Goal: Check status: Check status

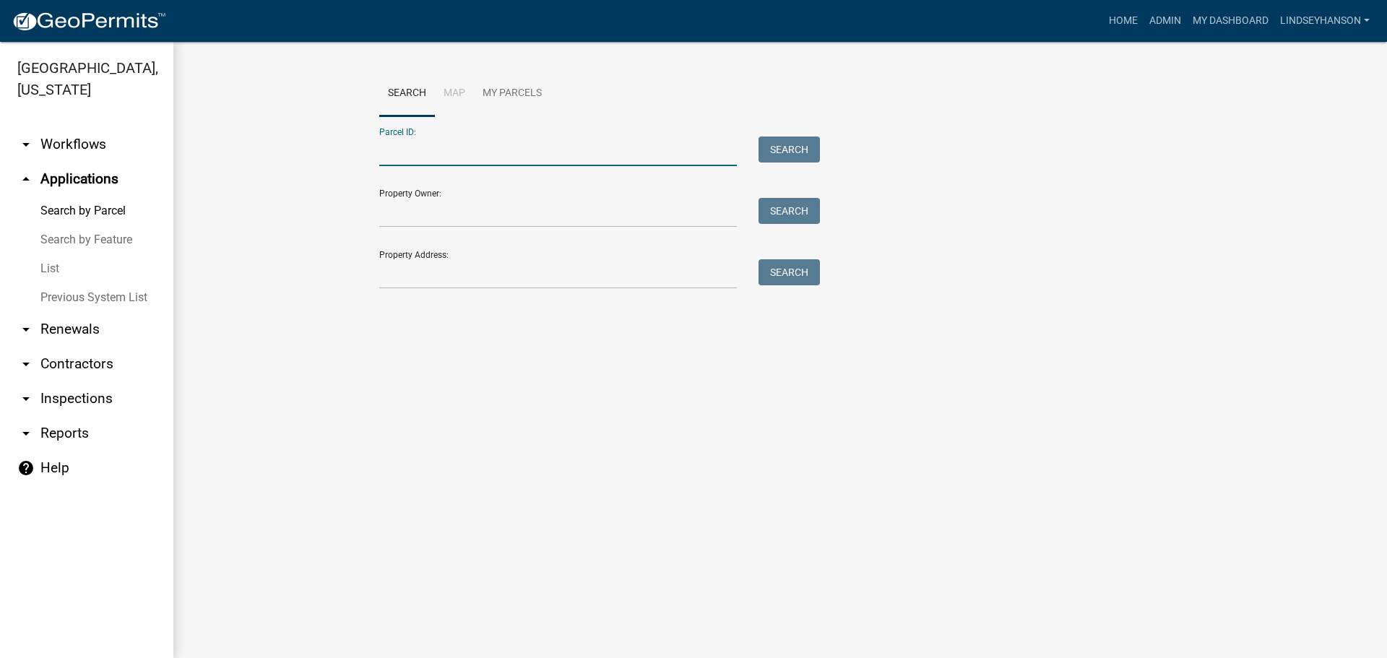
click at [508, 155] on input "Parcel ID:" at bounding box center [558, 152] width 358 height 30
paste input "[CREDIT_CARD_NUMBER]"
type input "[CREDIT_CARD_NUMBER]"
click at [806, 155] on button "Search" at bounding box center [788, 150] width 61 height 26
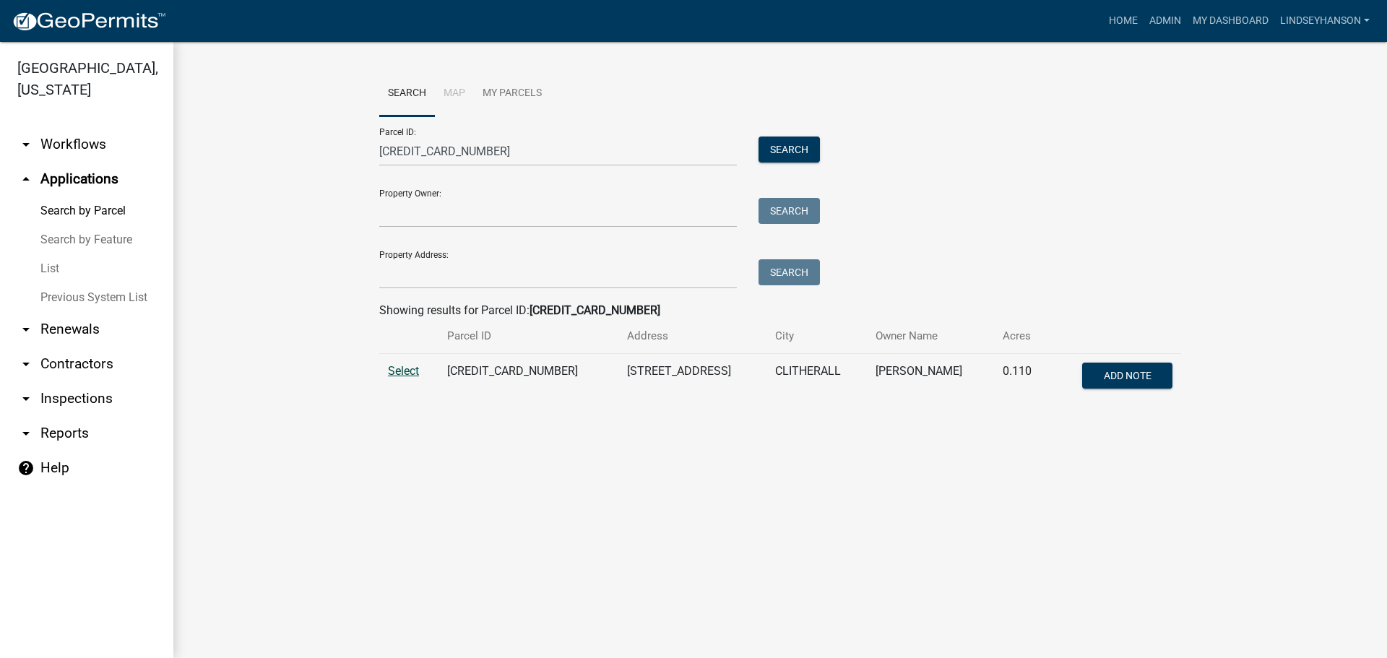
click at [410, 367] on span "Select" at bounding box center [403, 371] width 31 height 14
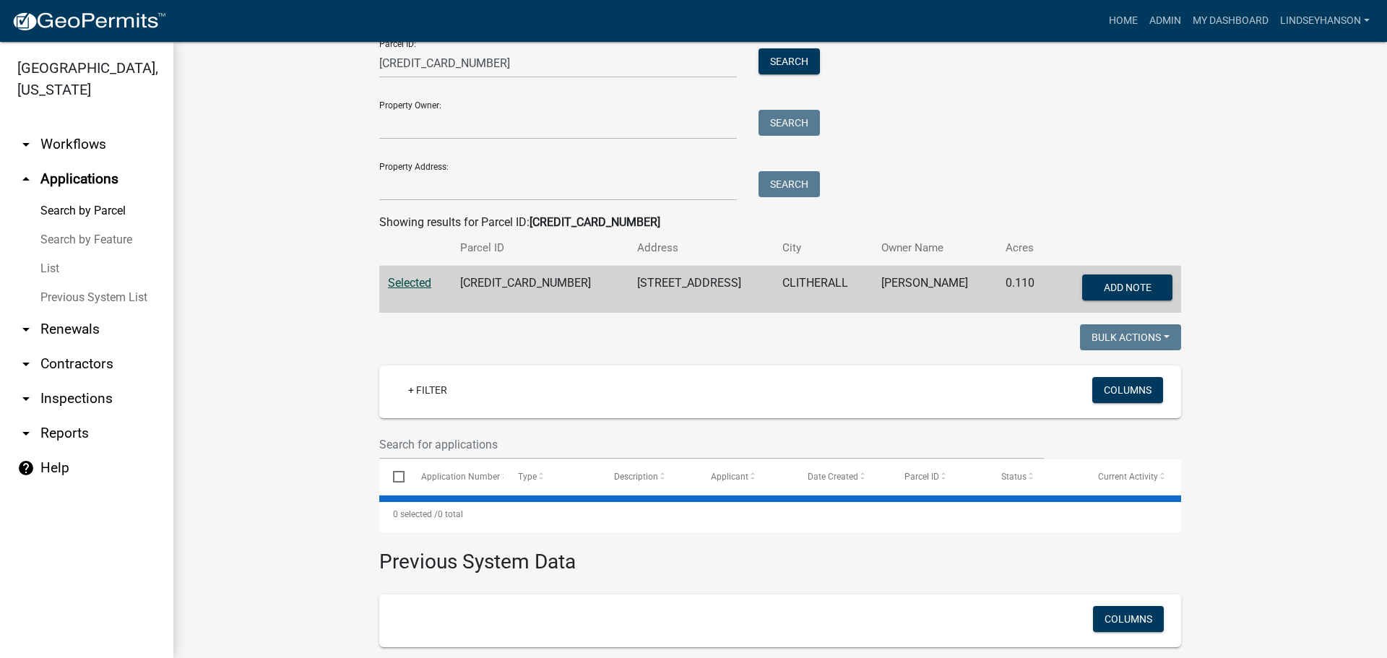
scroll to position [220, 0]
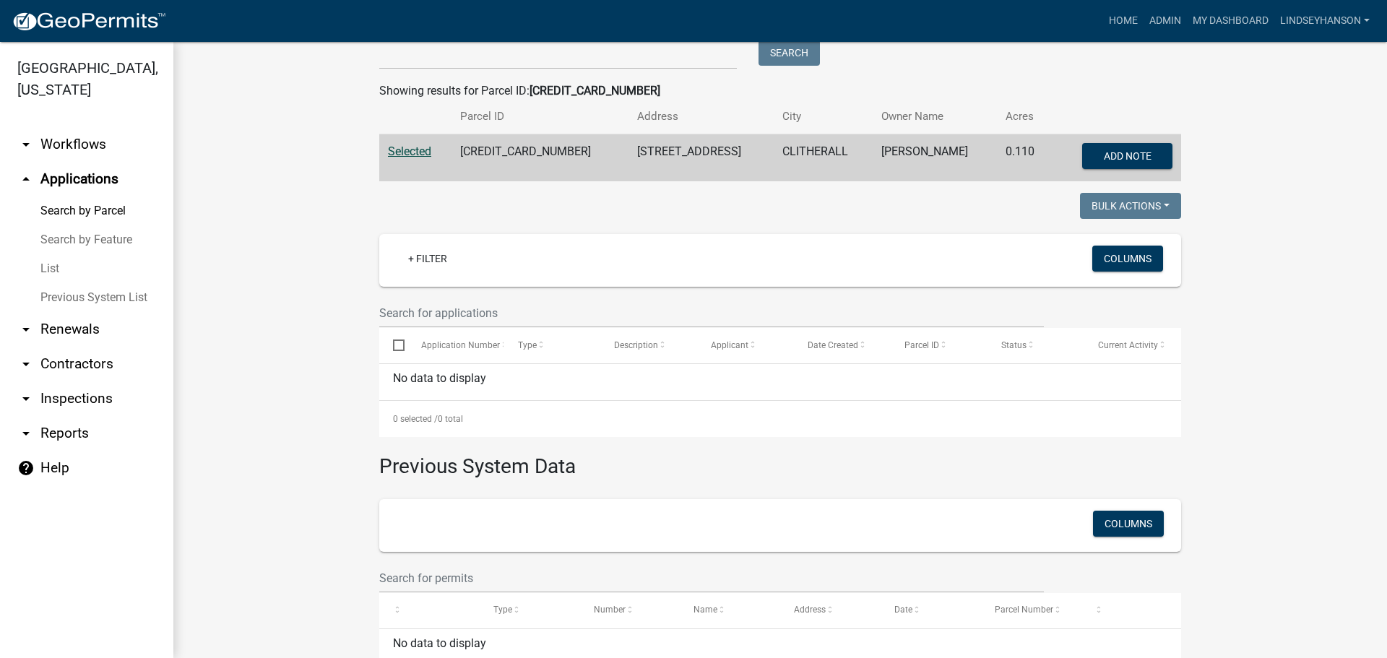
click at [81, 156] on link "arrow_drop_down Workflows" at bounding box center [86, 144] width 173 height 35
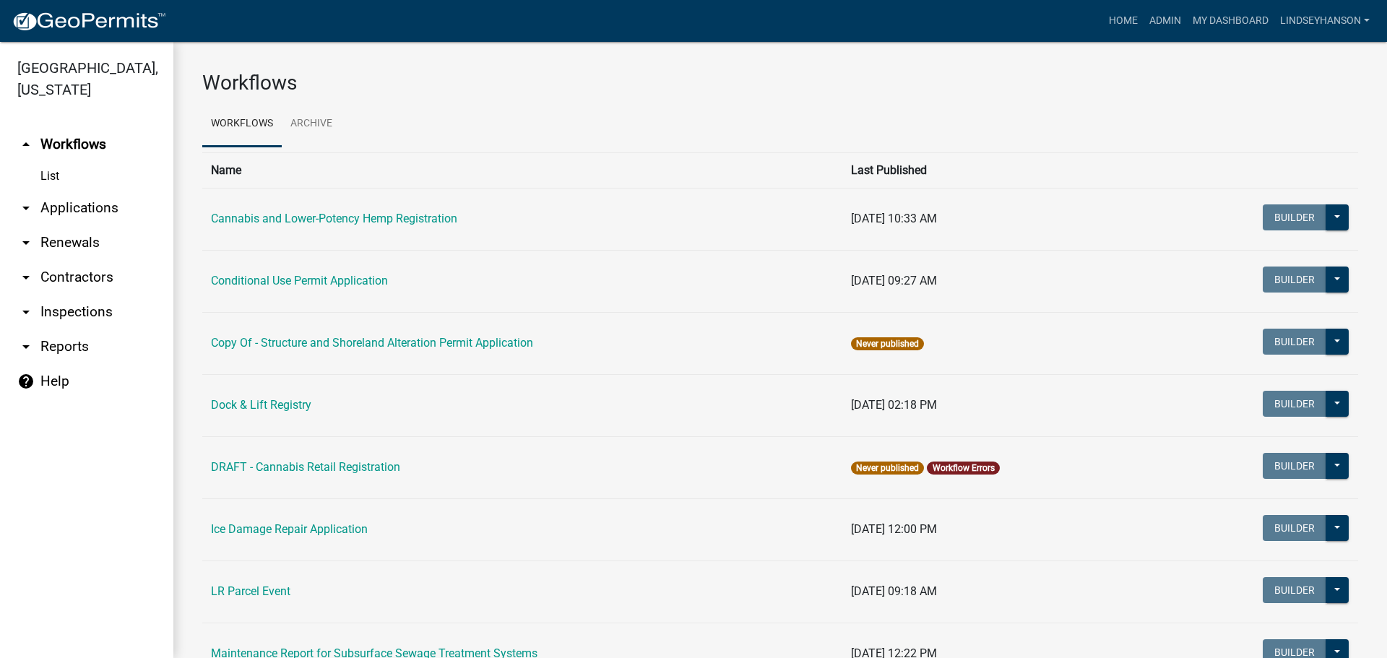
click at [81, 214] on link "arrow_drop_down Applications" at bounding box center [86, 208] width 173 height 35
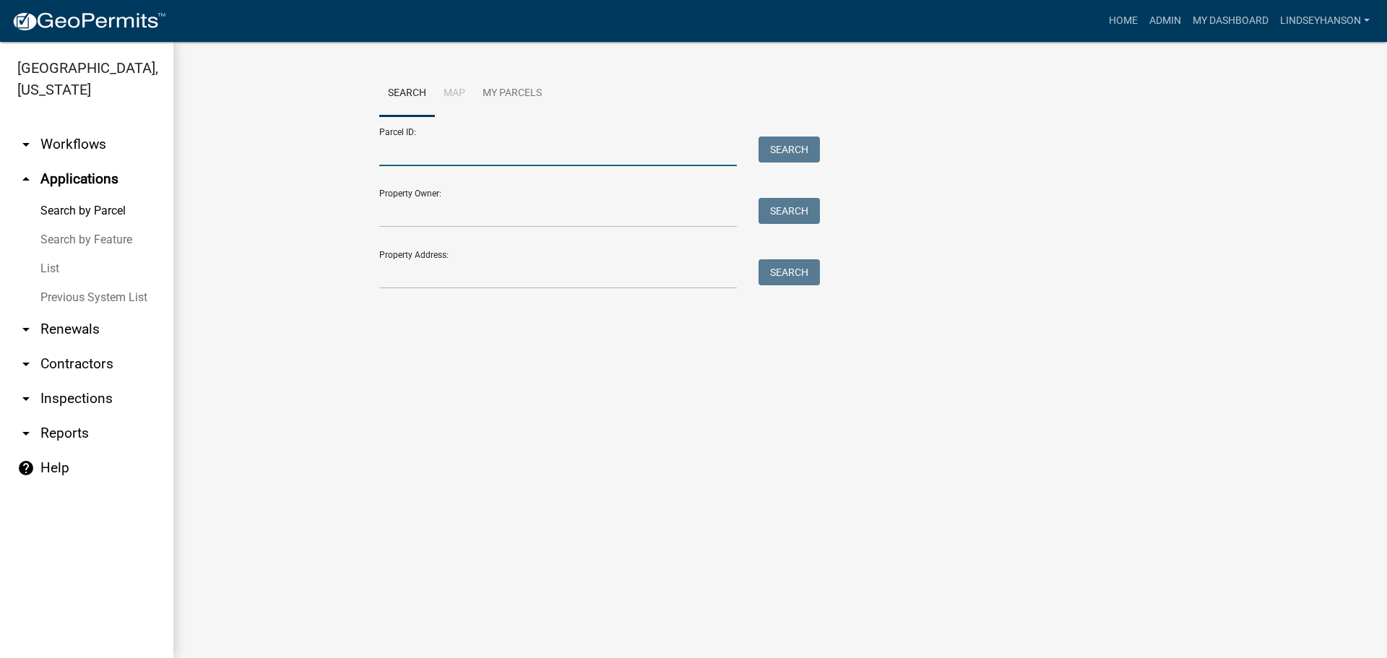
click at [421, 155] on input "Parcel ID:" at bounding box center [558, 152] width 358 height 30
paste input "17000100136000"
type input "17000100136000"
click at [802, 150] on button "Search" at bounding box center [788, 150] width 61 height 26
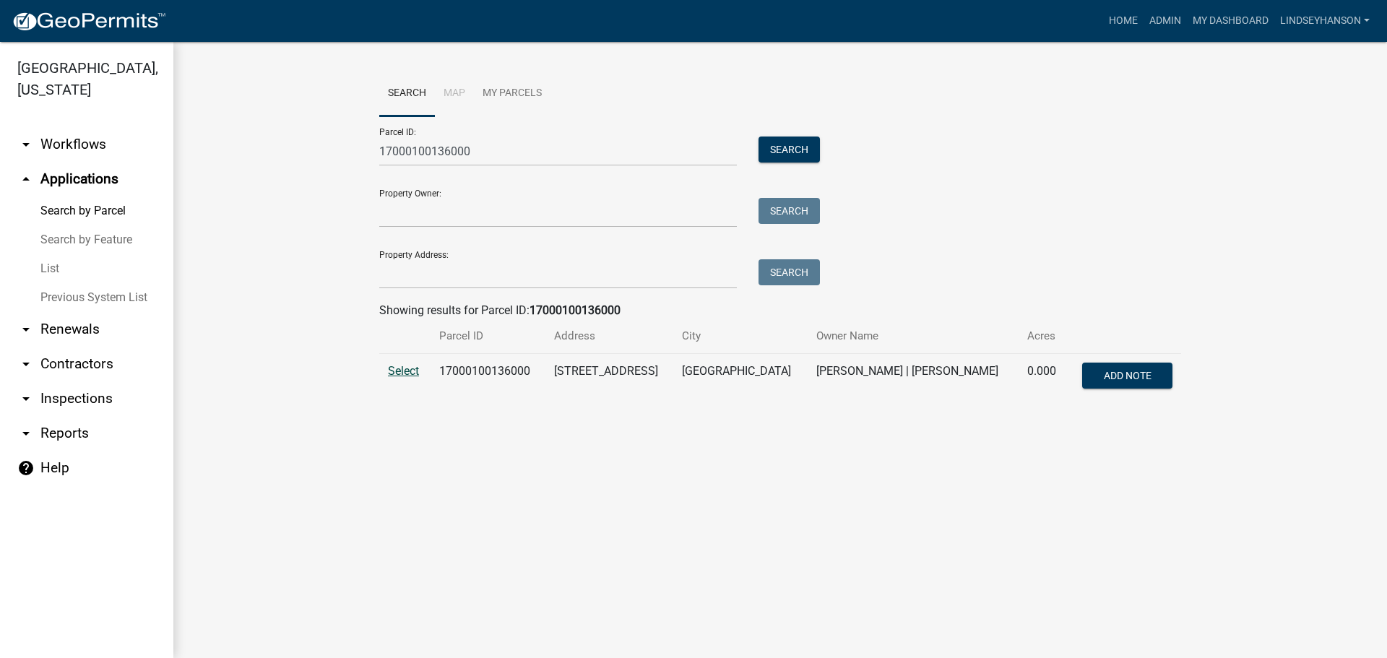
click at [415, 375] on span "Select" at bounding box center [403, 371] width 31 height 14
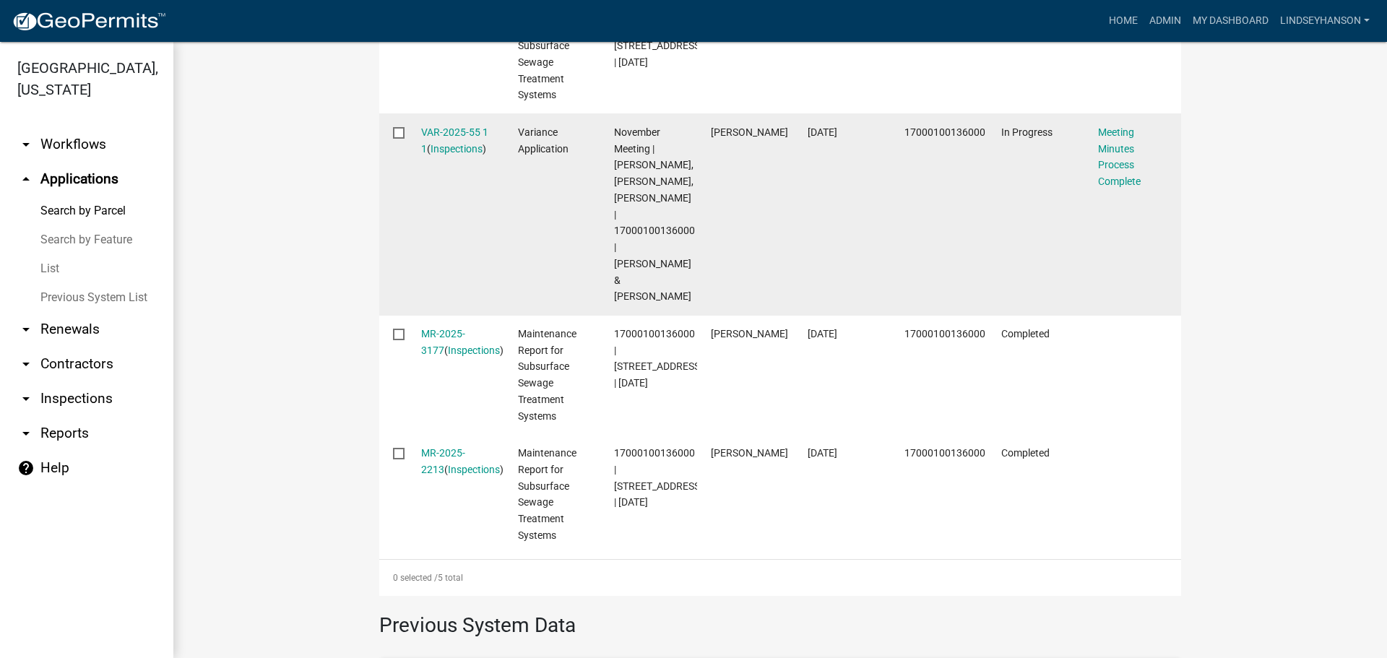
scroll to position [653, 0]
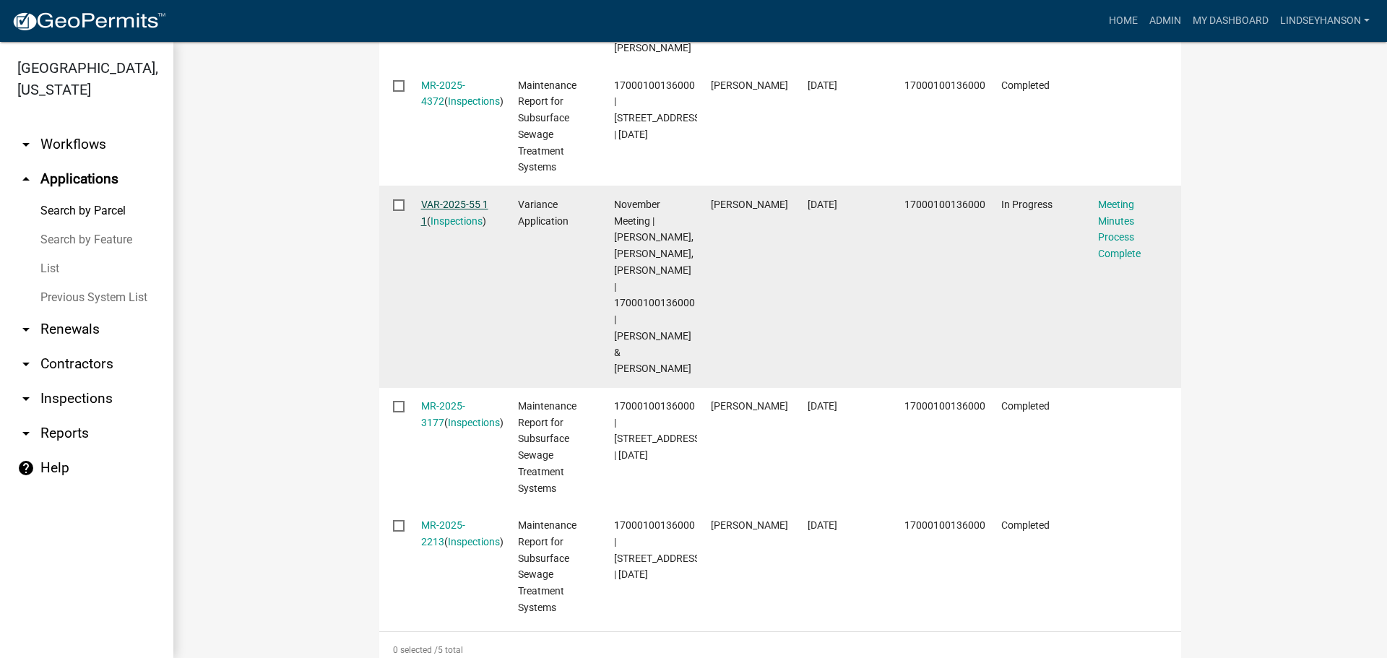
click at [467, 208] on link "VAR-2025-55 1 1" at bounding box center [454, 213] width 67 height 28
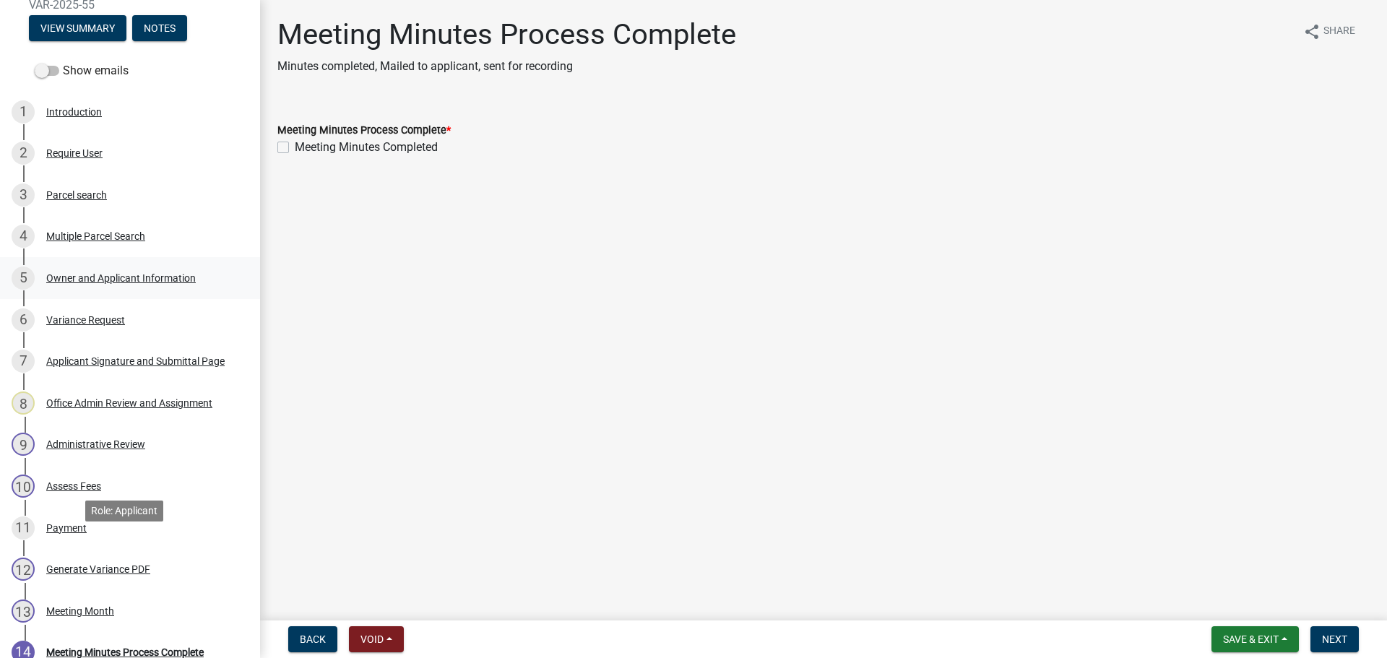
scroll to position [144, 0]
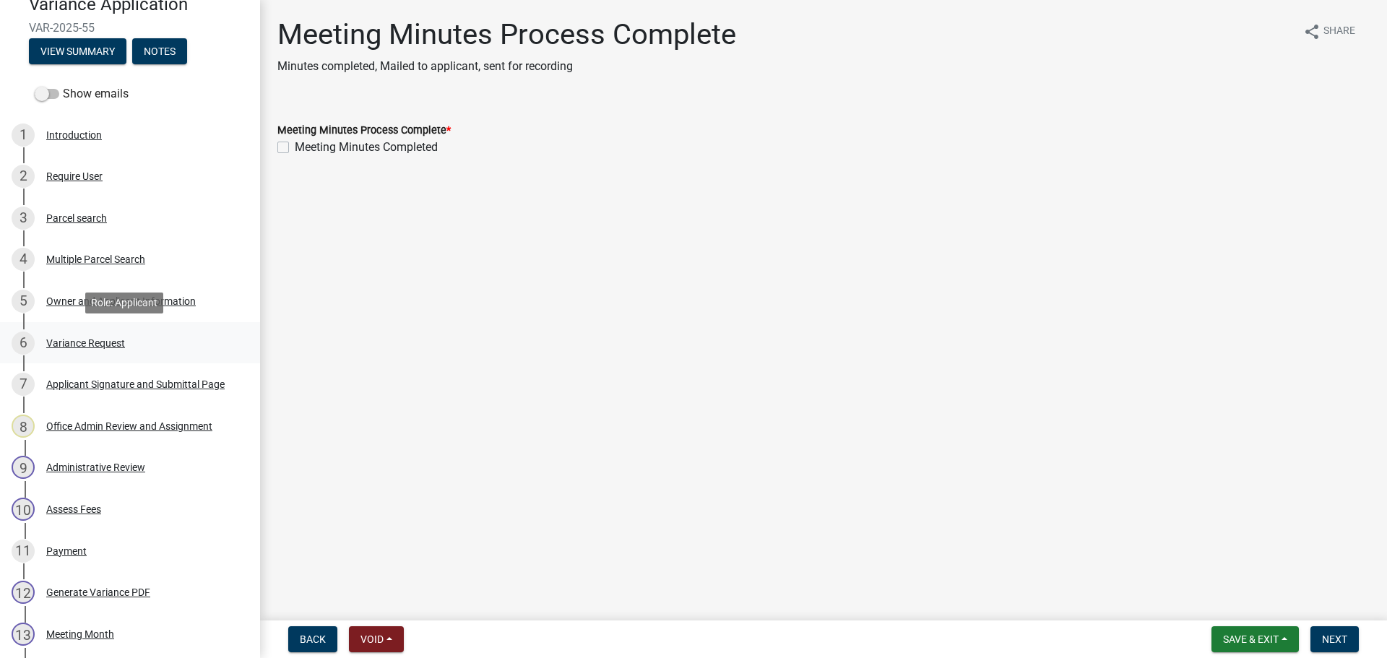
click at [119, 342] on div "Variance Request" at bounding box center [85, 343] width 79 height 10
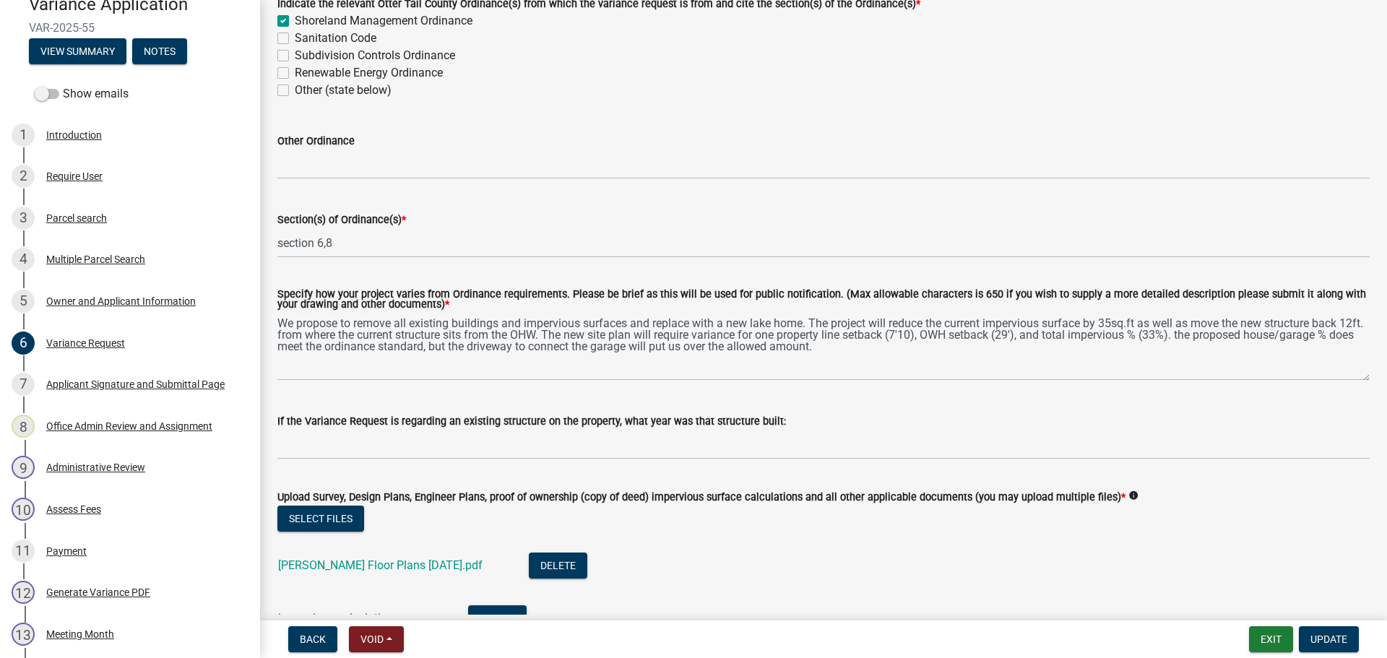
scroll to position [0, 0]
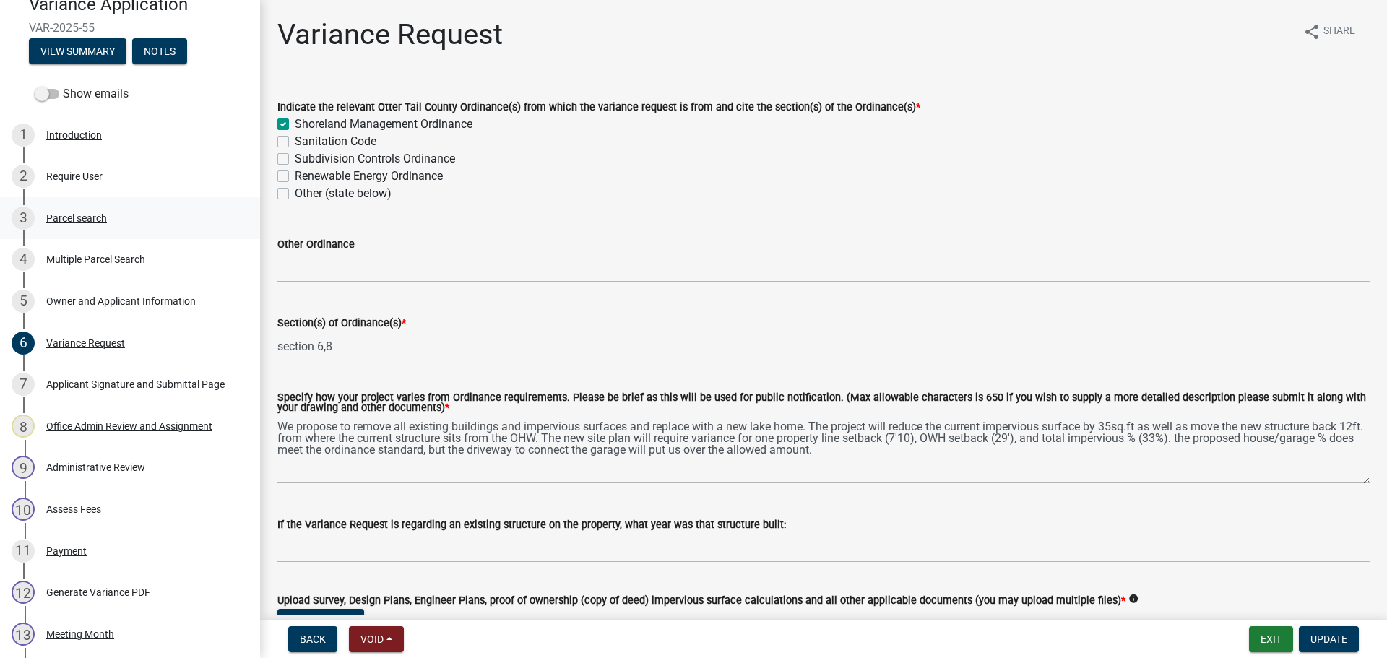
click at [119, 233] on link "3 Parcel search" at bounding box center [130, 218] width 260 height 42
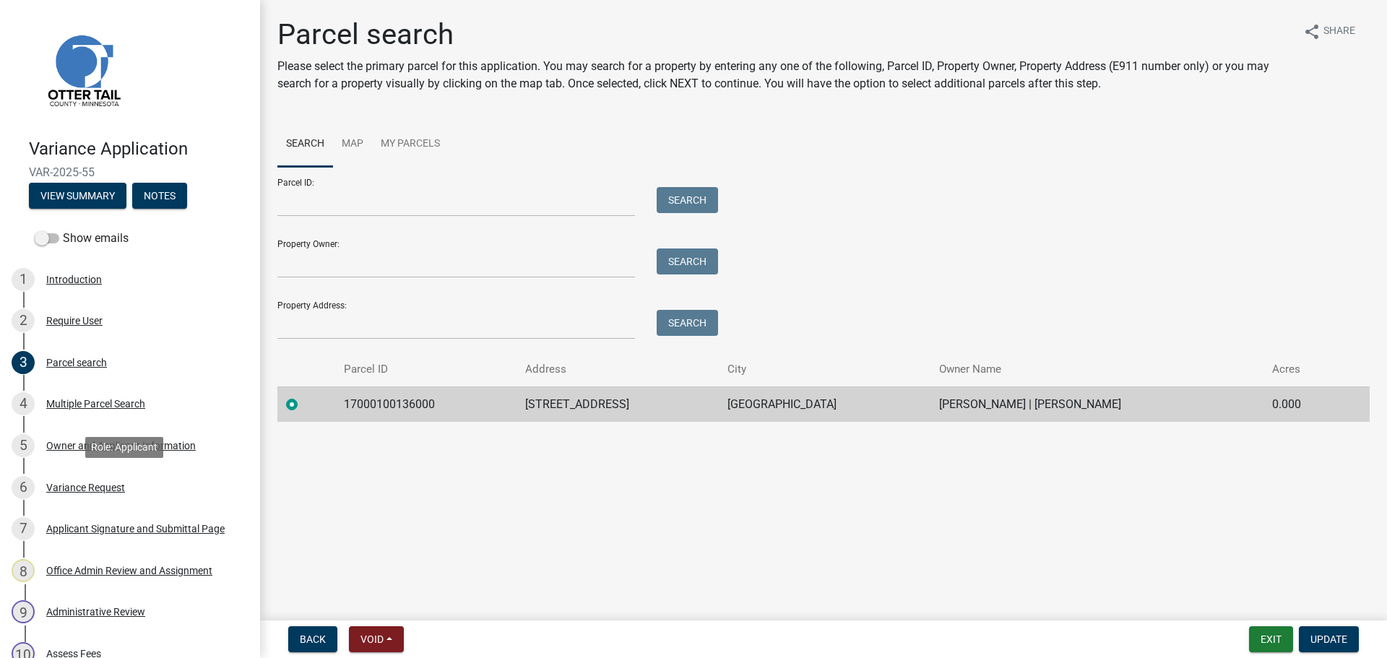
click at [117, 492] on div "Variance Request" at bounding box center [85, 487] width 79 height 10
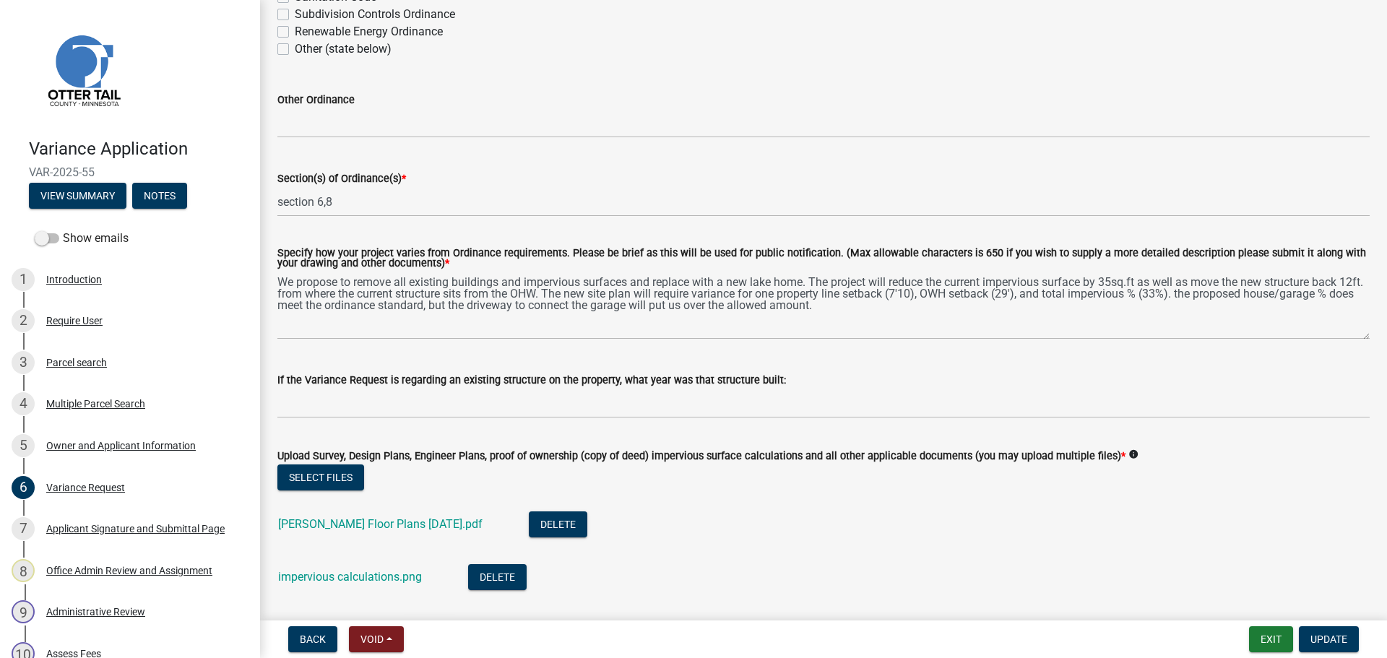
scroll to position [217, 0]
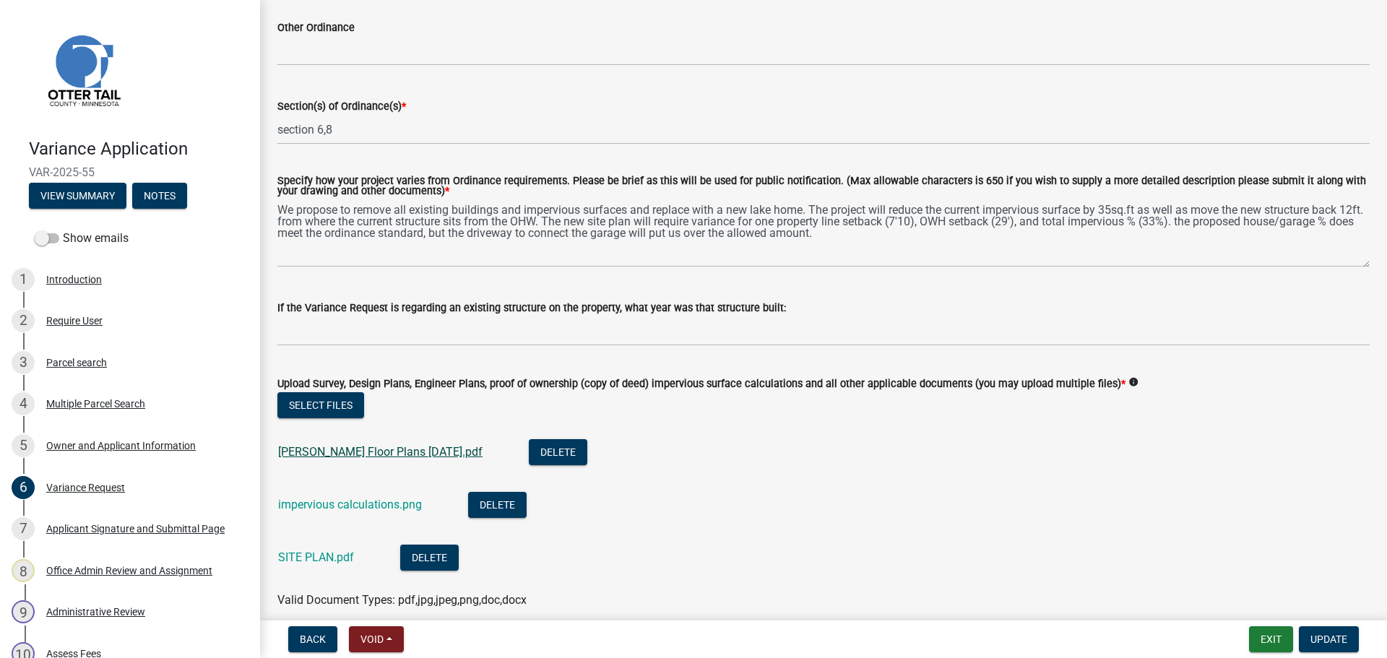
click at [386, 454] on link "[PERSON_NAME] Floor Plans [DATE].pdf" at bounding box center [380, 452] width 204 height 14
click at [329, 560] on link "SITE PLAN.pdf" at bounding box center [316, 557] width 76 height 14
click at [321, 509] on link "impervious calculations.png" at bounding box center [350, 505] width 144 height 14
click at [1263, 640] on button "Exit" at bounding box center [1271, 639] width 44 height 26
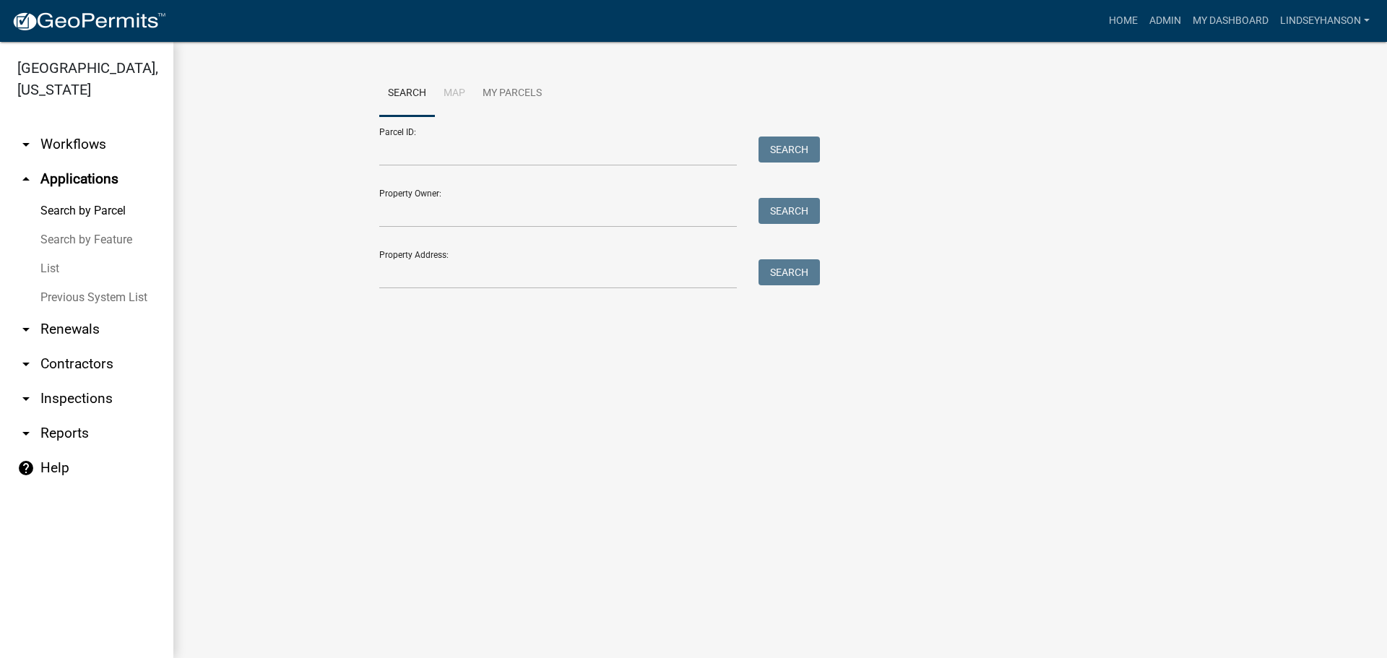
click at [477, 292] on div "Search Map My Parcels Parcel ID: Search Property Owner: Search Property Address…" at bounding box center [779, 186] width 823 height 231
click at [474, 276] on input "Property Address:" at bounding box center [558, 274] width 358 height 30
type input "46371"
click at [792, 272] on button "Search" at bounding box center [788, 272] width 61 height 26
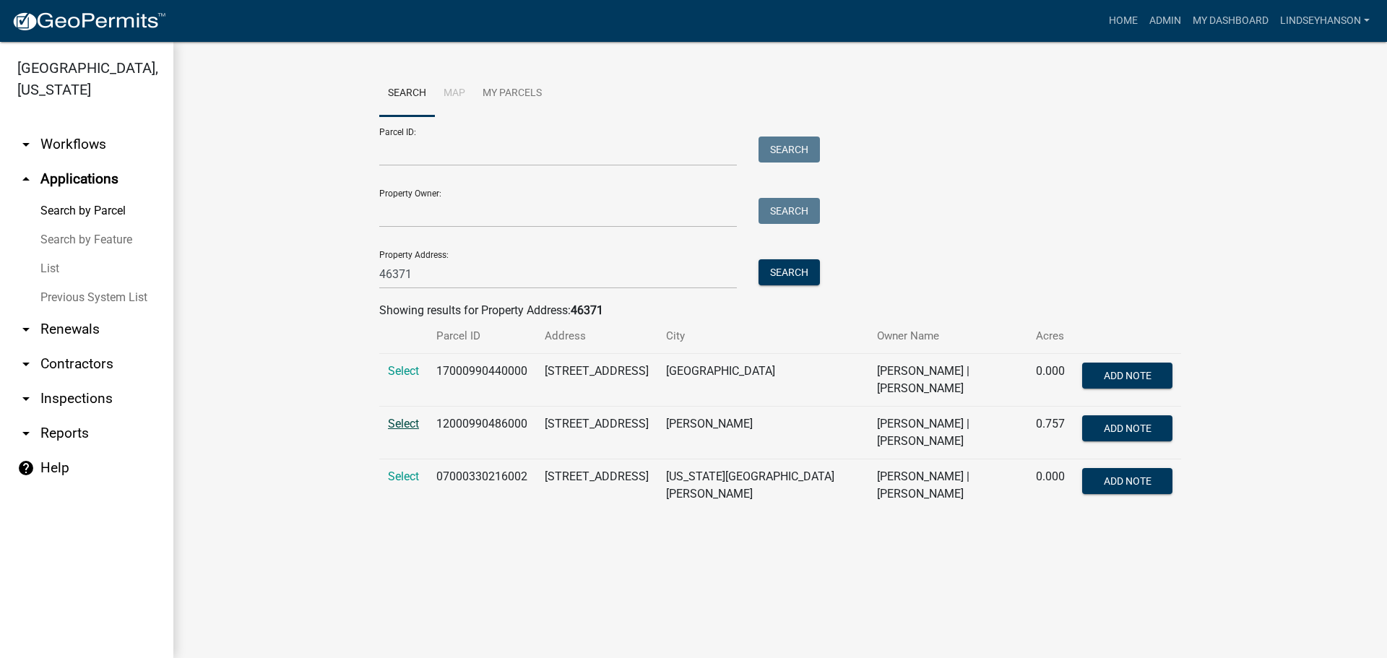
click at [412, 422] on span "Select" at bounding box center [403, 424] width 31 height 14
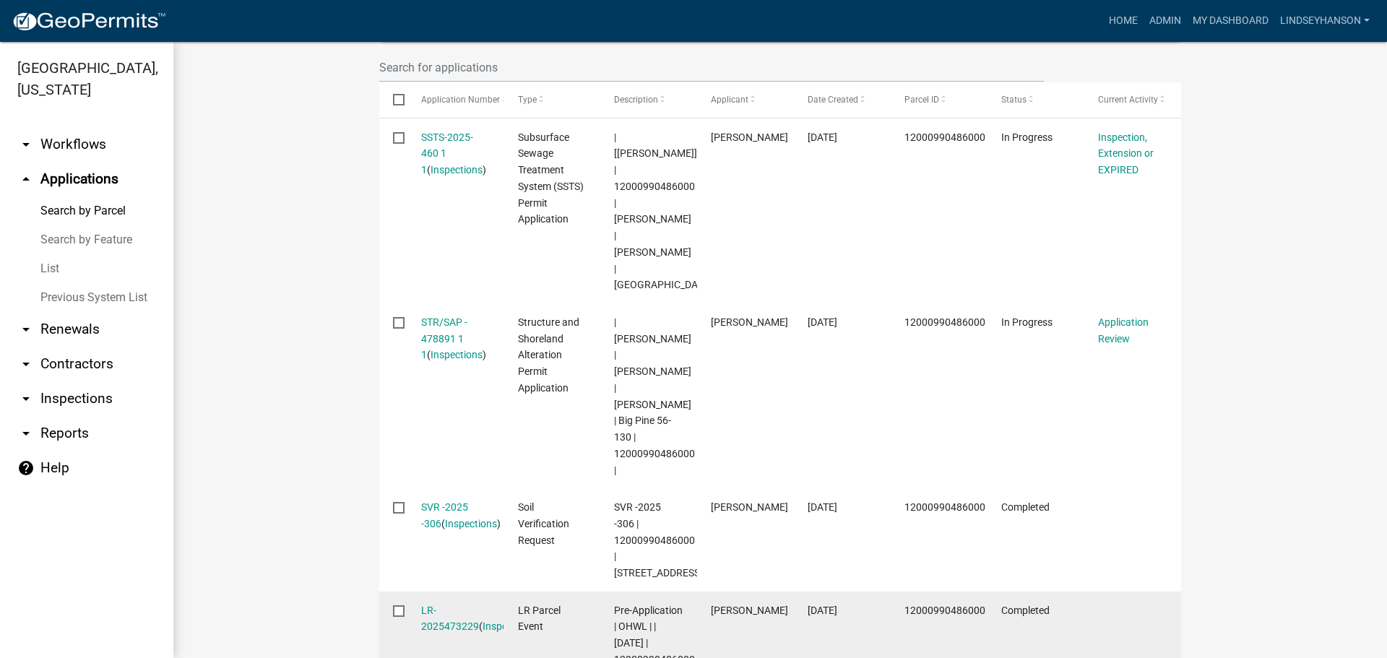
scroll to position [436, 0]
